Goal: Information Seeking & Learning: Learn about a topic

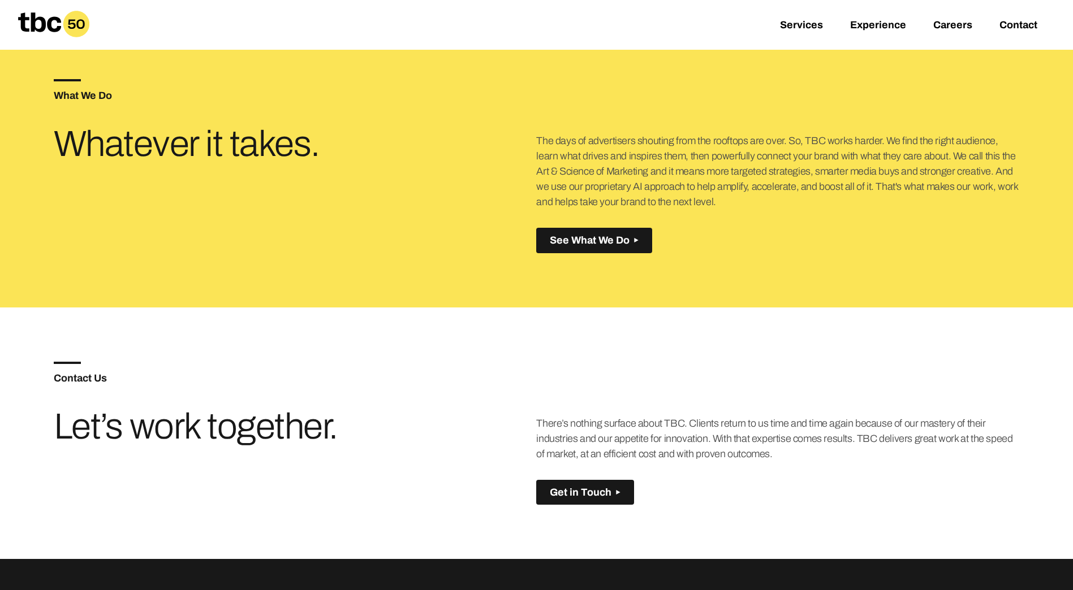
scroll to position [796, 0]
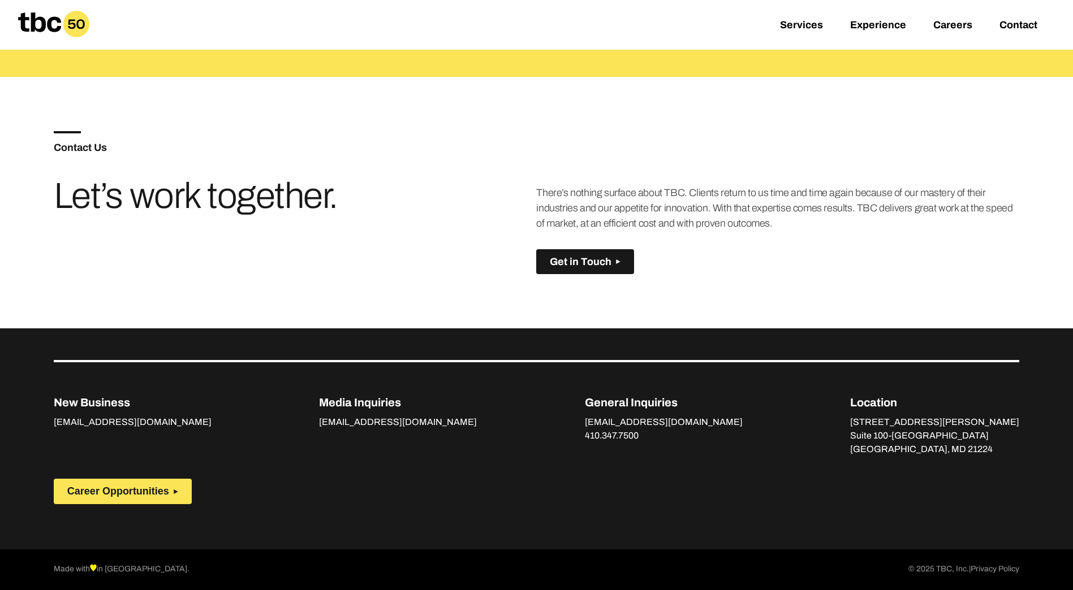
click at [902, 266] on div "There’s nothing surface about TBC. Clients return to us time and time again bec…" at bounding box center [777, 229] width 483 height 89
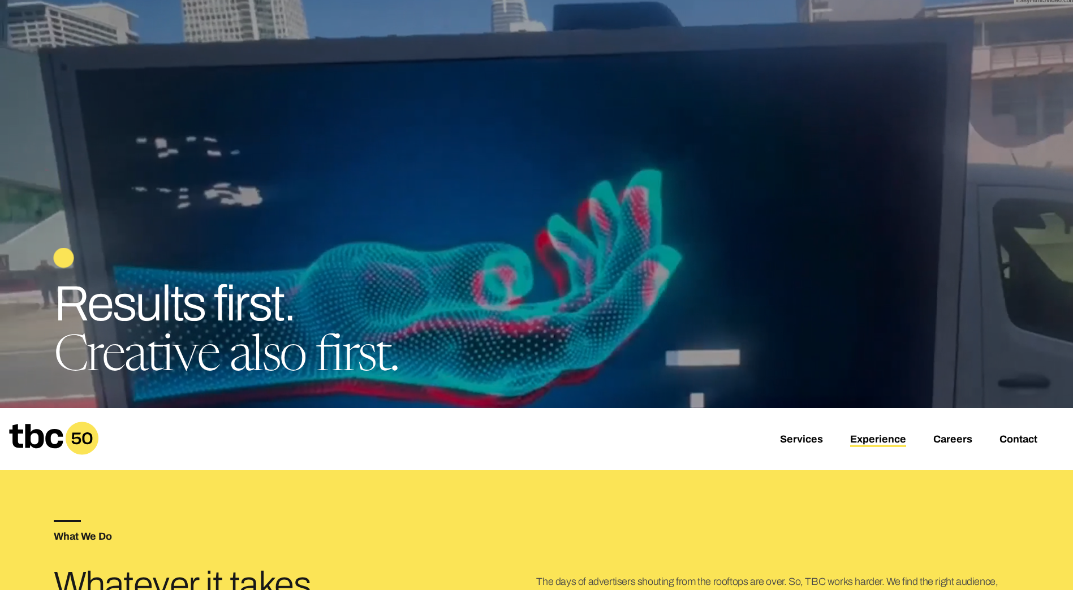
scroll to position [174, 0]
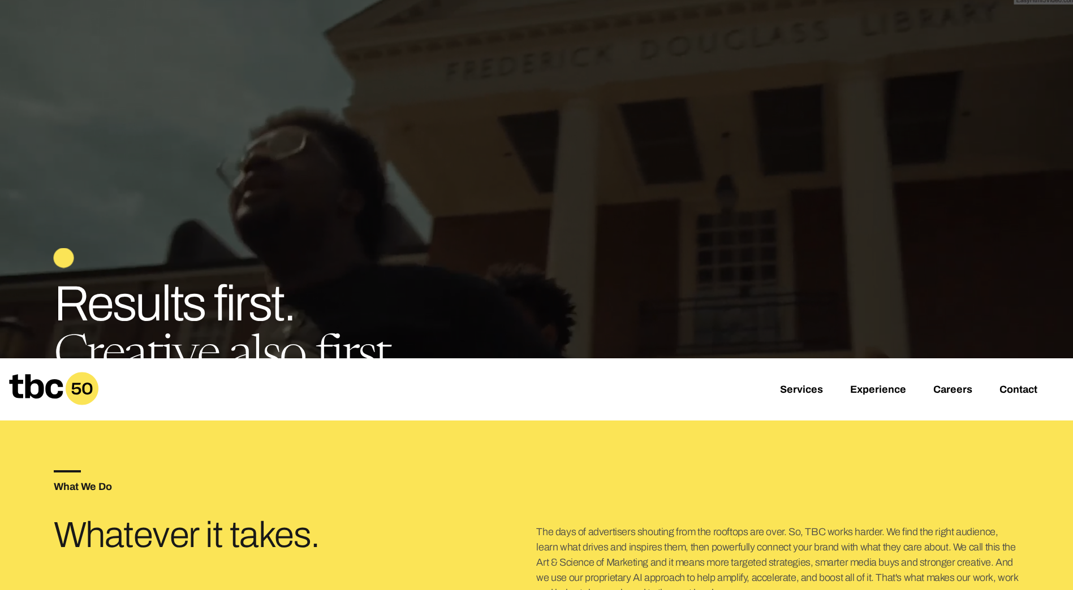
click at [794, 382] on div "Services Experience Careers Contact" at bounding box center [536, 389] width 1073 height 62
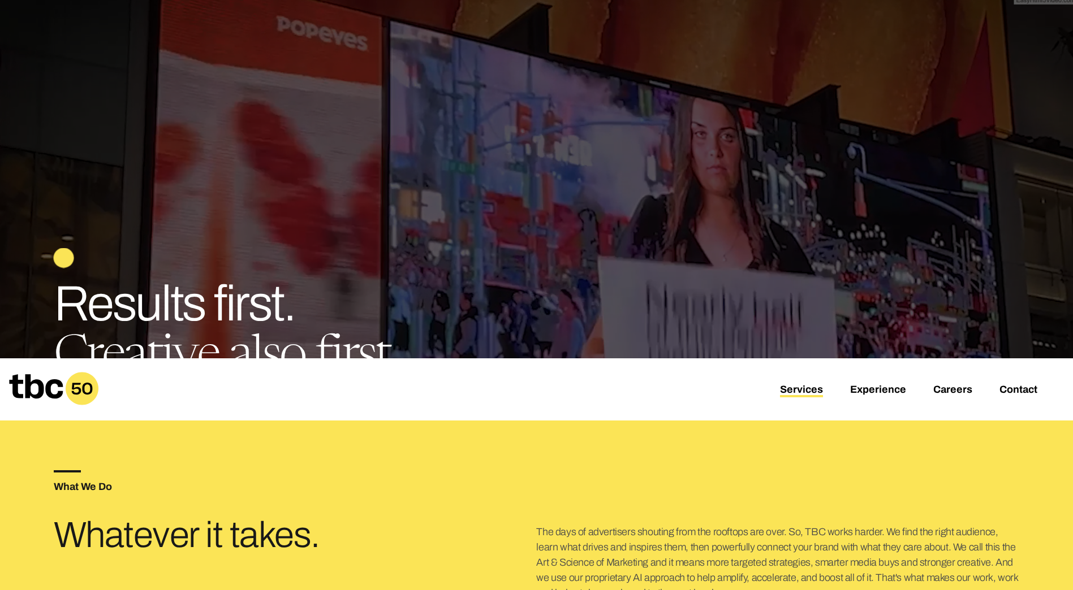
click at [794, 393] on link "Services" at bounding box center [801, 391] width 43 height 14
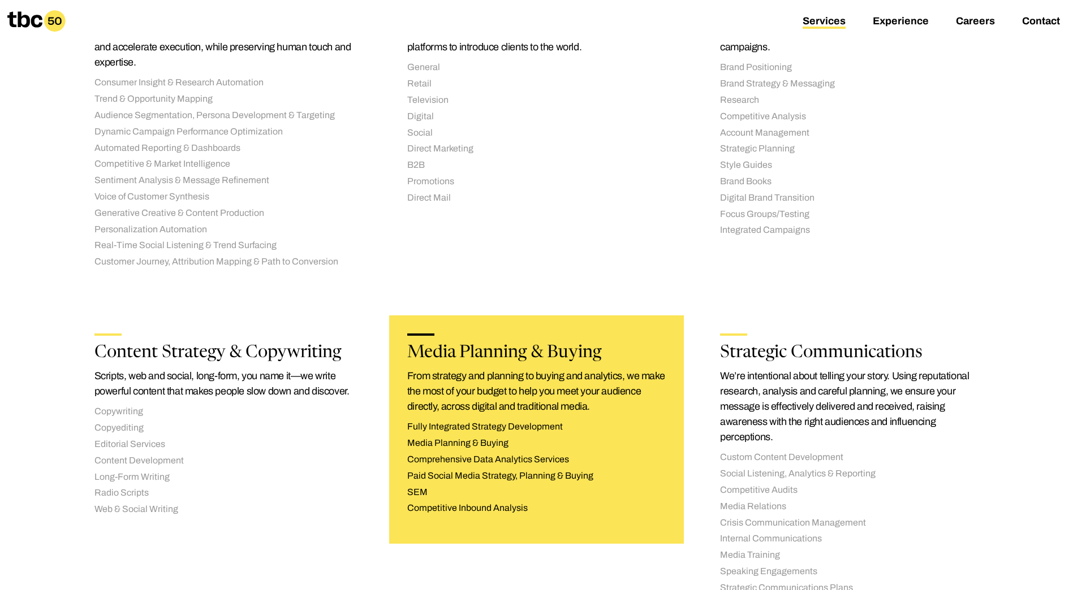
scroll to position [113, 0]
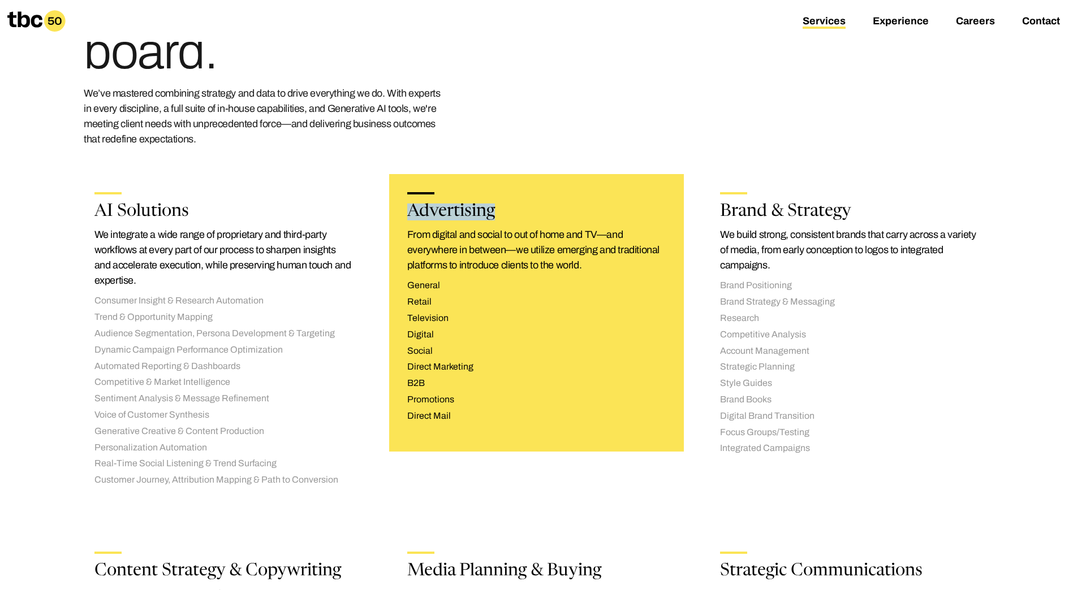
drag, startPoint x: 486, startPoint y: 208, endPoint x: 413, endPoint y: 215, distance: 73.3
click at [413, 215] on h2 "Advertising" at bounding box center [536, 212] width 258 height 17
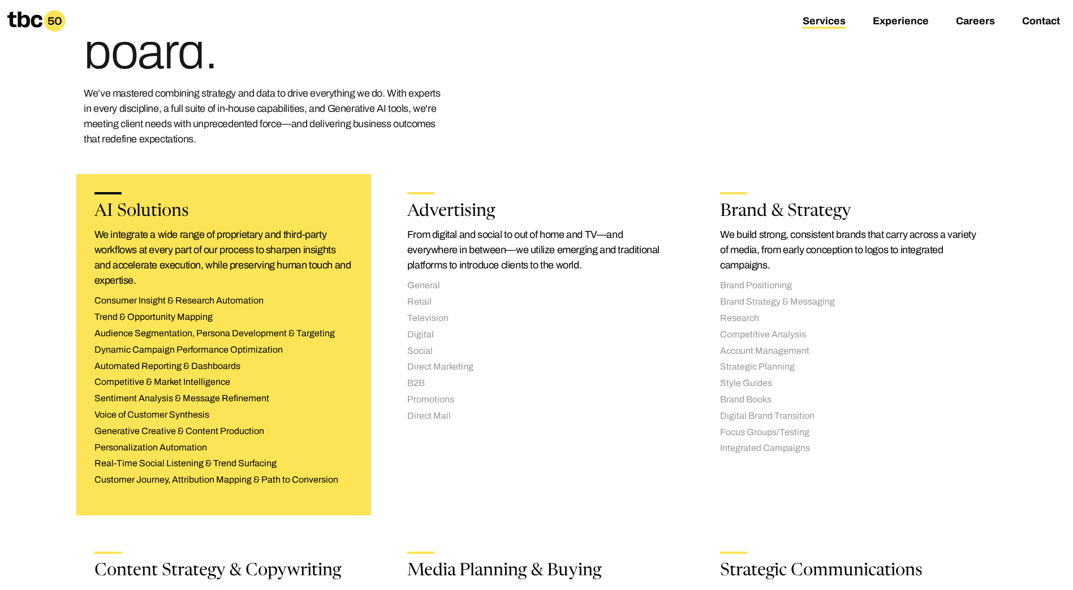
drag, startPoint x: 413, startPoint y: 215, endPoint x: 324, endPoint y: 181, distance: 95.0
click at [324, 181] on div "AI Solutions We integrate a wide range of proprietary and third-party workflows…" at bounding box center [223, 344] width 295 height 341
click at [172, 211] on h2 "AI Solutions" at bounding box center [223, 212] width 258 height 17
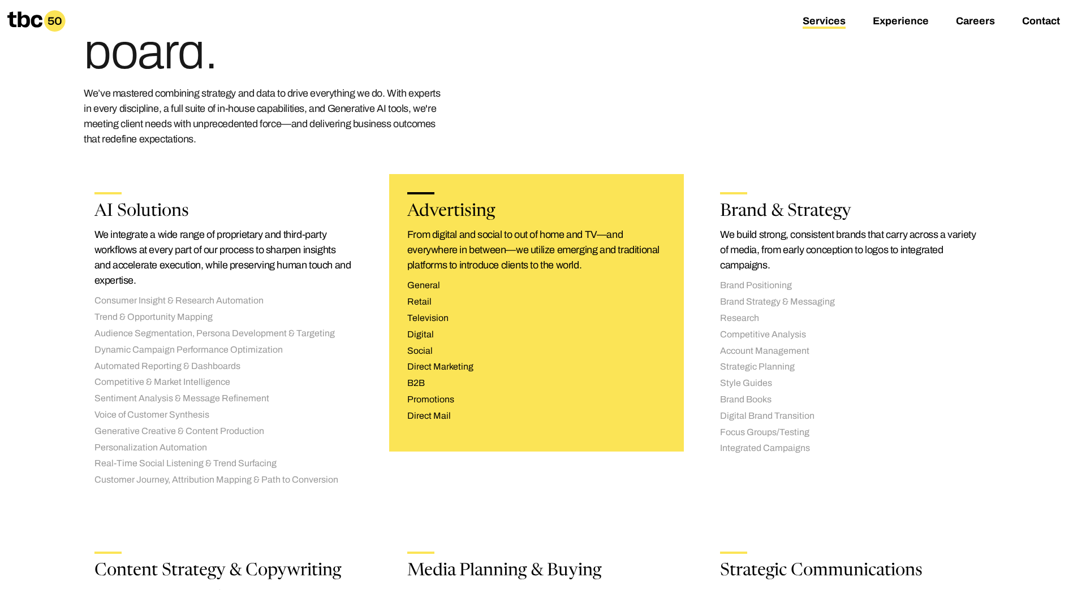
click at [457, 200] on div "Advertising From digital and social to out of home and TV—and everywhere in bet…" at bounding box center [536, 313] width 295 height 278
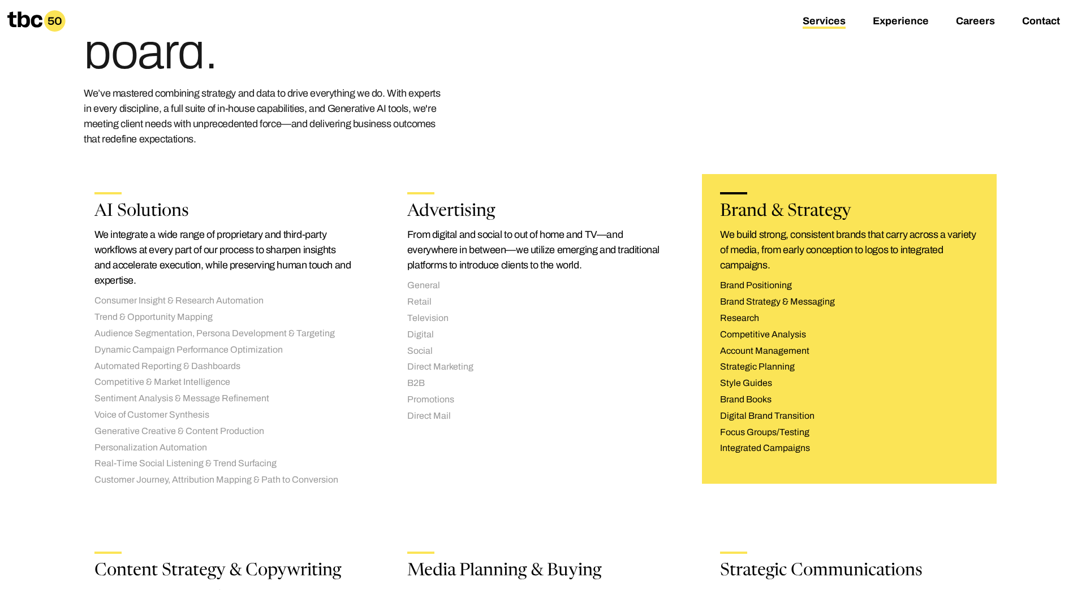
click at [781, 211] on h2 "Brand & Strategy" at bounding box center [849, 212] width 258 height 17
